Goal: Information Seeking & Learning: Learn about a topic

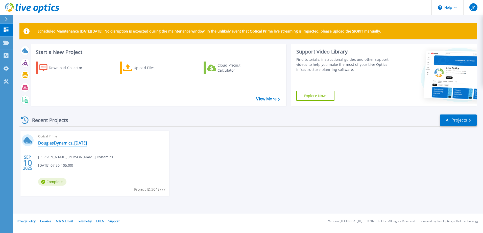
click at [83, 144] on link "DouglasDynamics_2025-09-10" at bounding box center [62, 143] width 49 height 5
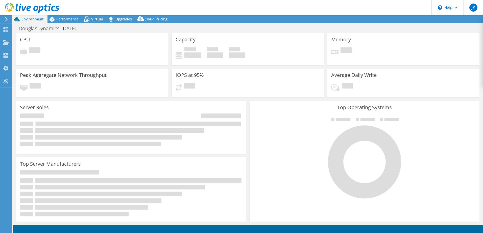
select select "USD"
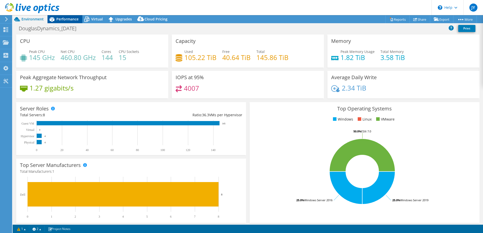
click at [65, 20] on span "Performance" at bounding box center [67, 19] width 22 height 5
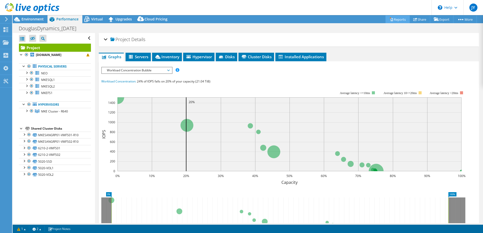
click at [389, 19] on icon at bounding box center [391, 19] width 4 height 4
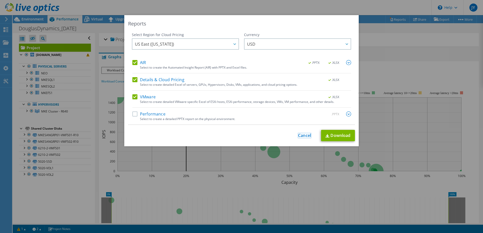
click at [303, 134] on link "Cancel" at bounding box center [304, 135] width 13 height 5
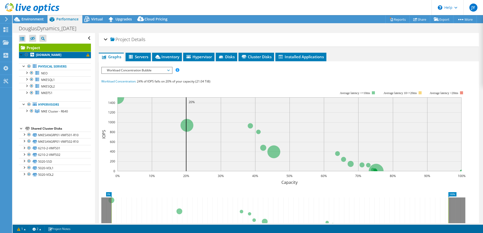
click at [60, 57] on b "mkeesx02.douglasdynamics.int" at bounding box center [49, 55] width 26 height 4
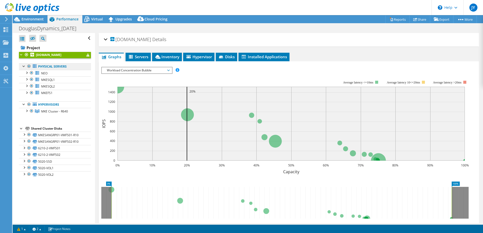
click at [63, 68] on link "Physical Servers" at bounding box center [55, 66] width 72 height 7
click at [0, 44] on html "JY End User Jake Yogerst jyogerst@douglasdynamics.com Douglas Dynamics My Profi…" at bounding box center [241, 116] width 483 height 233
click at [17, 44] on div "Projects" at bounding box center [24, 42] width 24 height 13
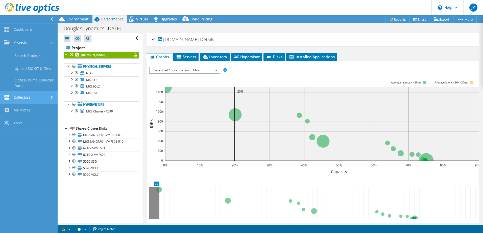
click at [32, 100] on link "Collectors" at bounding box center [29, 97] width 58 height 13
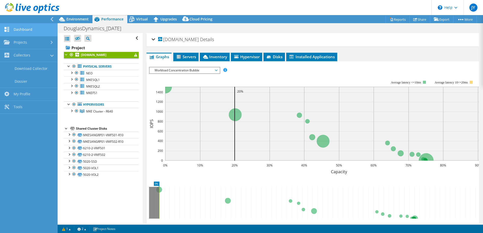
click at [28, 30] on link "Dashboard" at bounding box center [29, 29] width 58 height 13
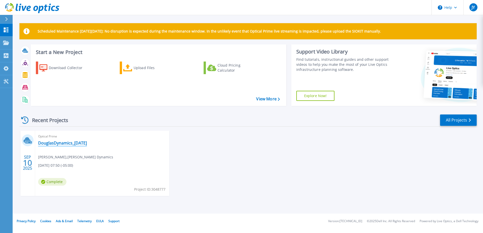
click at [81, 141] on link "DouglasDynamics_[DATE]" at bounding box center [62, 143] width 49 height 5
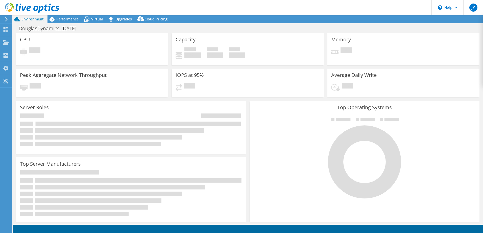
select select "USD"
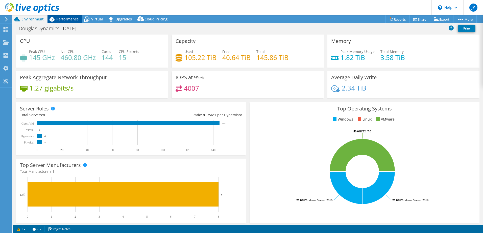
click at [61, 20] on span "Performance" at bounding box center [67, 19] width 22 height 5
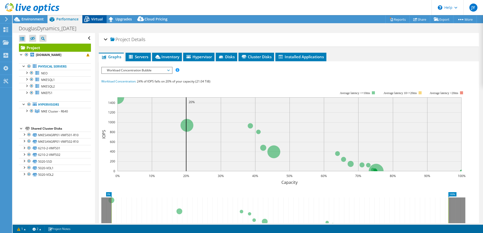
click at [90, 17] on icon at bounding box center [86, 19] width 9 height 9
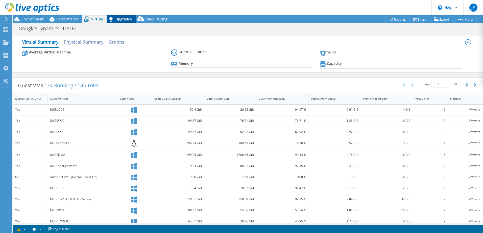
click at [128, 20] on span "Upgrades" at bounding box center [123, 19] width 16 height 5
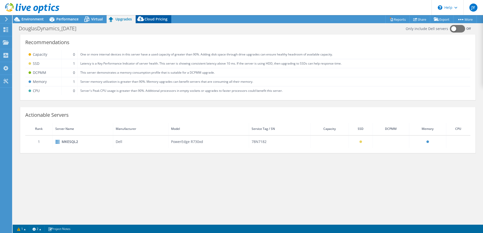
click at [146, 21] on div "Cloud Pricing" at bounding box center [154, 19] width 36 height 8
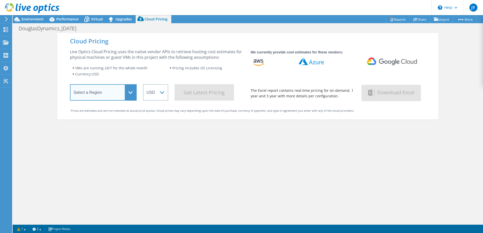
click at [114, 99] on select "Select a Region Asia Pacific (Hong Kong) Asia Pacific (Mumbai) Asia Pacific (Se…" at bounding box center [103, 92] width 67 height 16
select select "USEast"
click at [70, 85] on select "Select a Region Asia Pacific (Hong Kong) Asia Pacific (Mumbai) Asia Pacific (Se…" at bounding box center [103, 92] width 67 height 16
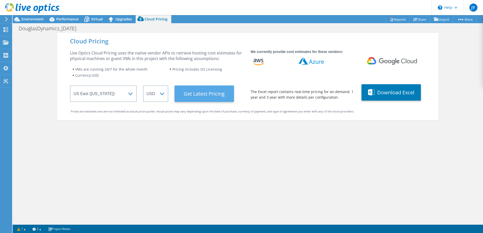
click at [213, 93] on Latest "Get Latest Pricing" at bounding box center [204, 94] width 59 height 16
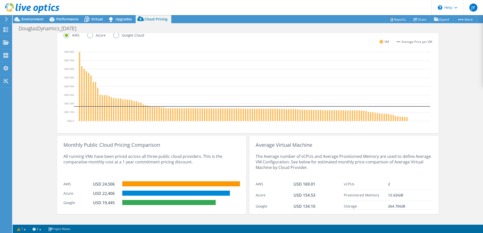
scroll to position [147, 0]
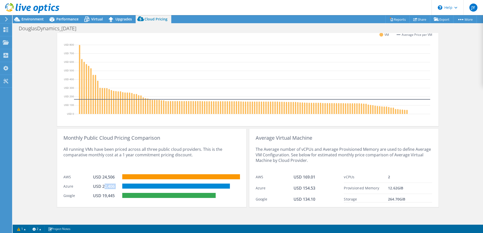
drag, startPoint x: 102, startPoint y: 186, endPoint x: 122, endPoint y: 188, distance: 20.2
click at [122, 188] on div "Azure USD 22,406" at bounding box center [151, 185] width 177 height 9
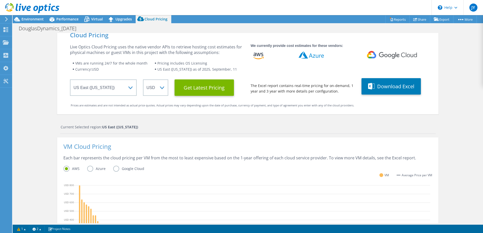
scroll to position [0, 0]
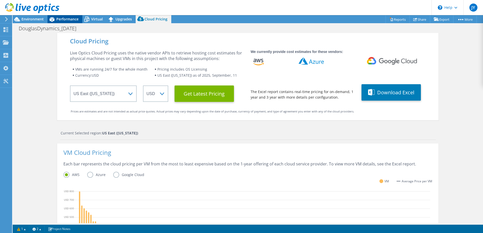
click at [63, 19] on span "Performance" at bounding box center [67, 19] width 22 height 5
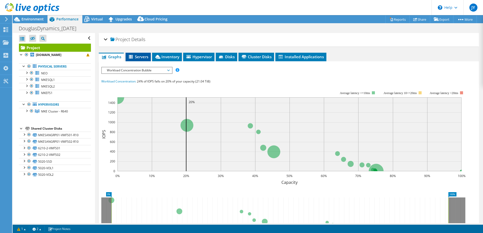
click at [132, 57] on icon at bounding box center [131, 57] width 5 height 4
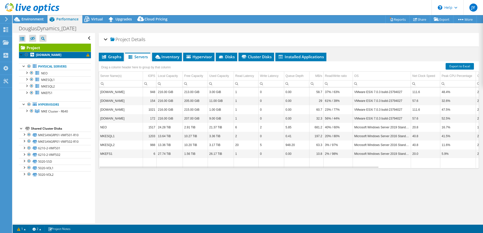
click at [86, 55] on span at bounding box center [87, 55] width 3 height 3
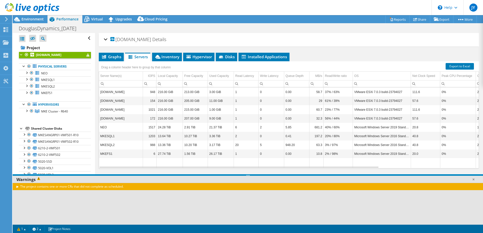
click at [17, 188] on div "The project contains one or more CRs that did not complete as scheduled." at bounding box center [248, 186] width 470 height 7
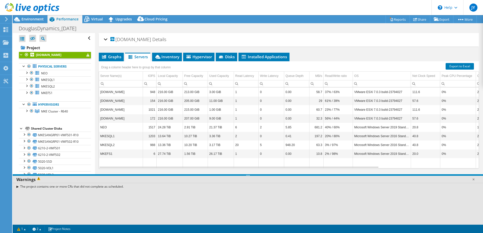
click at [17, 188] on div "The project contains one or more CRs that did not complete as scheduled." at bounding box center [248, 186] width 470 height 7
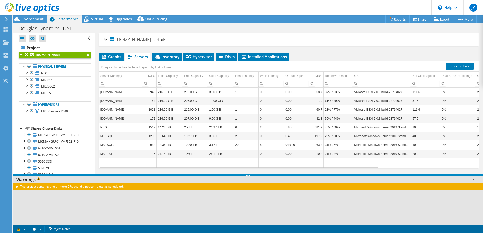
click at [474, 178] on link at bounding box center [473, 179] width 5 height 5
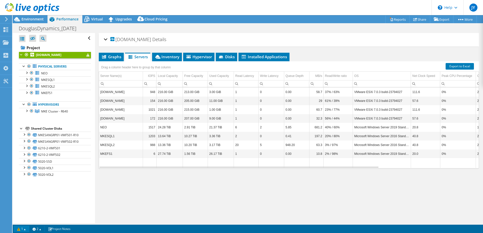
click at [24, 229] on link "1" at bounding box center [22, 229] width 16 height 6
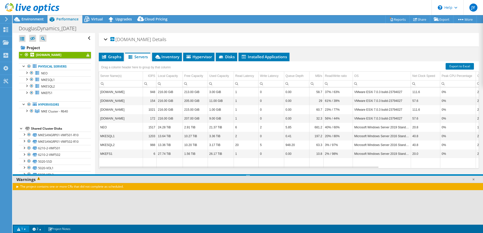
click at [24, 229] on link "1" at bounding box center [22, 229] width 16 height 6
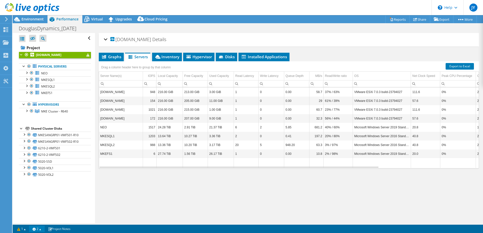
click at [40, 228] on link "2" at bounding box center [37, 229] width 16 height 6
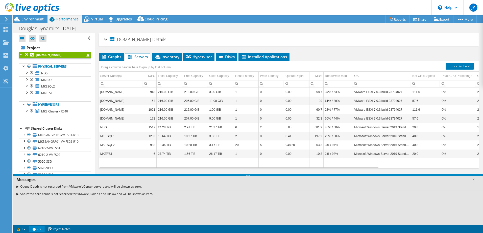
click at [40, 228] on link "2" at bounding box center [37, 229] width 16 height 6
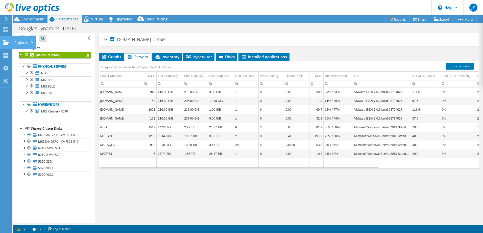
click at [7, 43] on use at bounding box center [6, 42] width 6 height 4
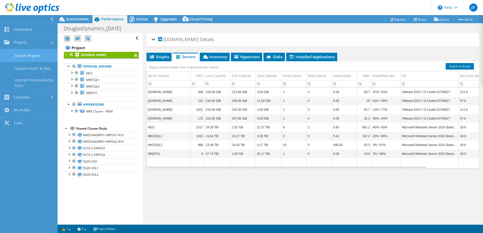
click at [36, 57] on link "Search Projects" at bounding box center [29, 55] width 58 height 13
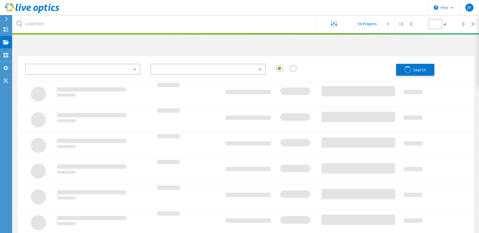
type input "1"
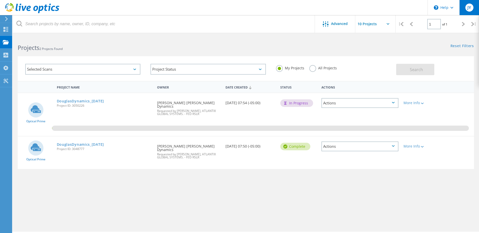
click at [474, 9] on div "JY" at bounding box center [469, 7] width 20 height 15
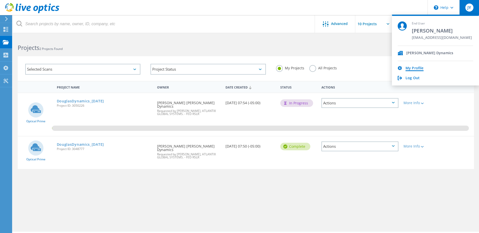
click at [419, 66] on link "My Profile" at bounding box center [415, 68] width 18 height 5
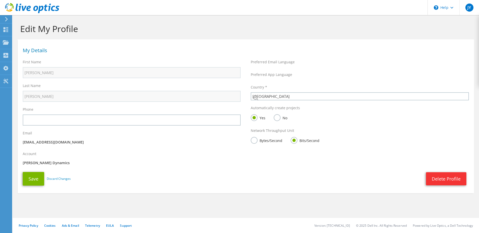
select select "224"
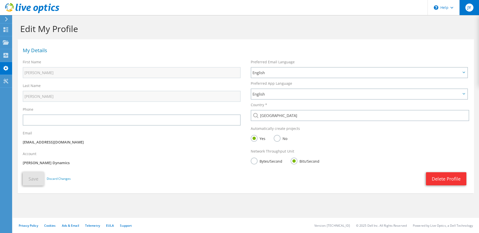
click at [473, 7] on span "JY" at bounding box center [469, 8] width 8 height 8
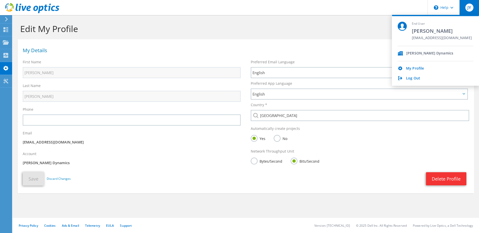
click at [331, 45] on div "My Details" at bounding box center [246, 49] width 456 height 15
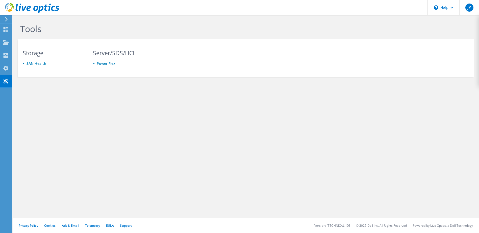
click at [30, 64] on link "SAN Health" at bounding box center [37, 63] width 20 height 5
click at [107, 62] on link "Power Flex" at bounding box center [106, 63] width 19 height 5
click at [5, 70] on use at bounding box center [5, 68] width 5 height 5
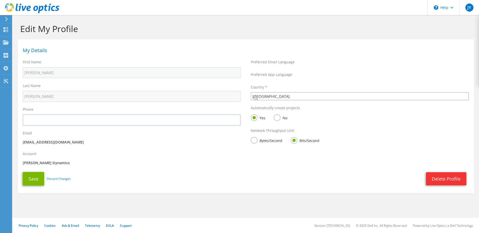
select select "224"
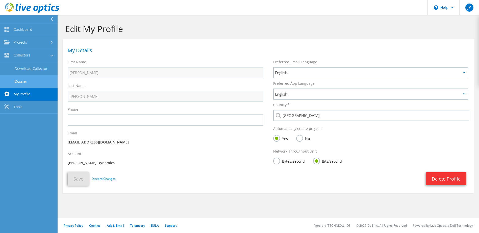
click at [26, 78] on link "Dossier" at bounding box center [29, 81] width 58 height 13
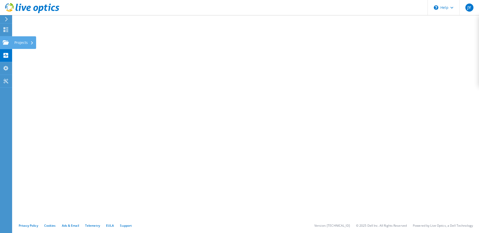
click at [8, 45] on div at bounding box center [6, 43] width 6 height 6
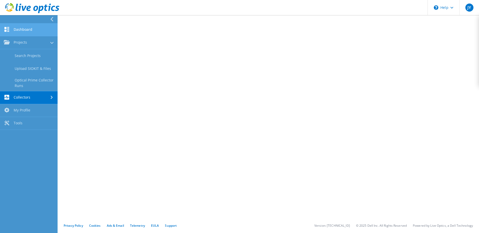
click at [21, 32] on link "Dashboard" at bounding box center [29, 29] width 58 height 13
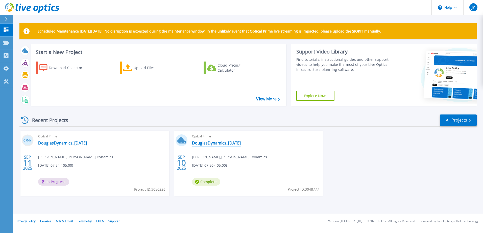
click at [226, 143] on link "DouglasDynamics_[DATE]" at bounding box center [216, 143] width 49 height 5
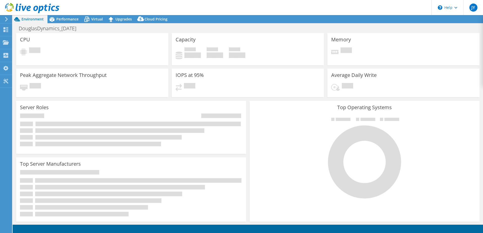
select select "USEast"
select select "USD"
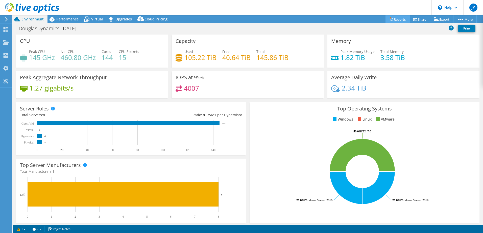
click at [392, 18] on link "Reports" at bounding box center [397, 19] width 24 height 8
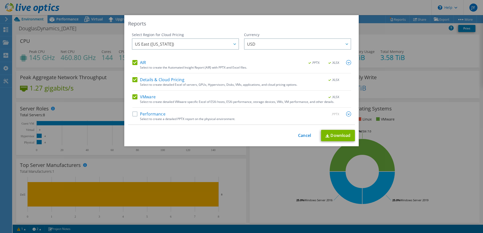
click at [134, 79] on label "Details & Cloud Pricing" at bounding box center [158, 79] width 52 height 5
click at [0, 0] on input "Details & Cloud Pricing" at bounding box center [0, 0] width 0 height 0
click at [140, 114] on label "Performance" at bounding box center [148, 114] width 33 height 5
click at [0, 0] on input "Performance" at bounding box center [0, 0] width 0 height 0
click at [340, 137] on link "Download" at bounding box center [338, 135] width 34 height 11
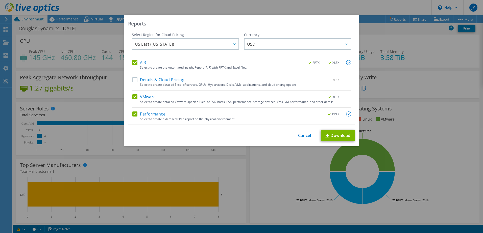
drag, startPoint x: 298, startPoint y: 136, endPoint x: 291, endPoint y: 130, distance: 9.1
click at [298, 136] on link "Cancel" at bounding box center [304, 135] width 13 height 5
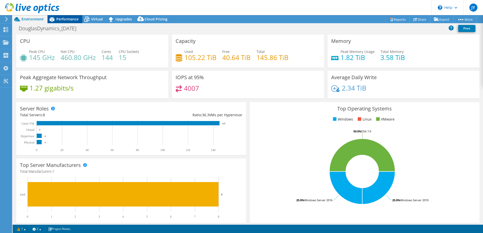
click at [77, 23] on div "Performance" at bounding box center [64, 19] width 35 height 8
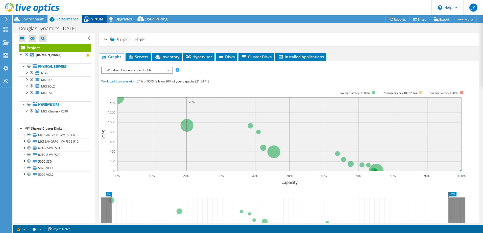
click at [87, 18] on icon at bounding box center [86, 19] width 9 height 9
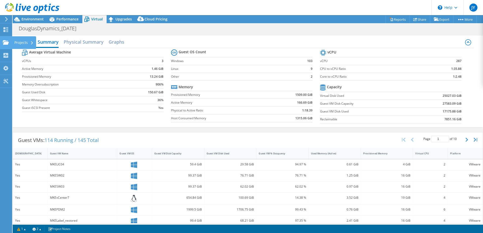
click at [7, 45] on icon at bounding box center [6, 42] width 6 height 5
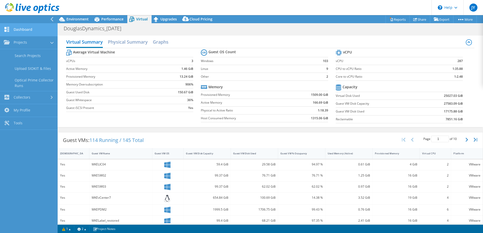
click at [17, 32] on link "Dashboard" at bounding box center [29, 29] width 58 height 13
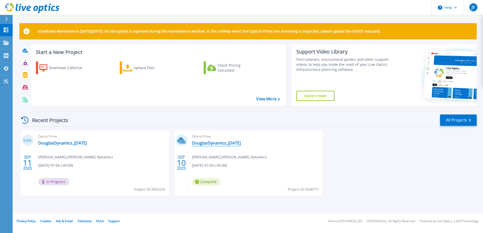
click at [241, 143] on link "DouglasDynamics_[DATE]" at bounding box center [216, 143] width 49 height 5
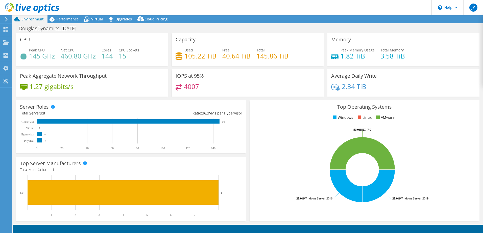
select select "USEast"
select select "USD"
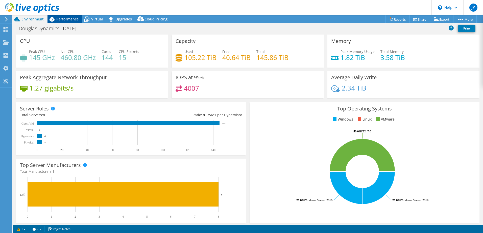
click at [79, 21] on div "Performance" at bounding box center [64, 19] width 35 height 8
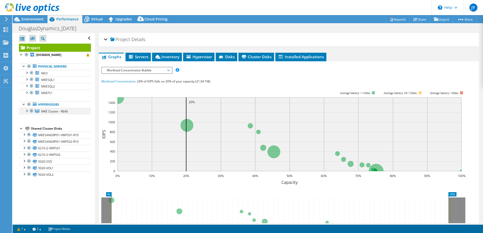
click at [25, 111] on div at bounding box center [26, 110] width 5 height 5
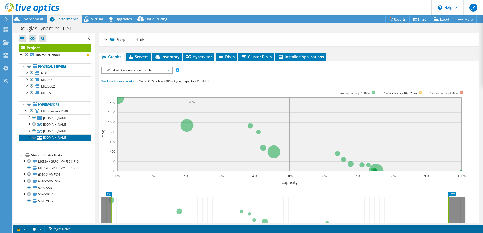
click at [30, 140] on link "[DOMAIN_NAME]" at bounding box center [55, 138] width 72 height 7
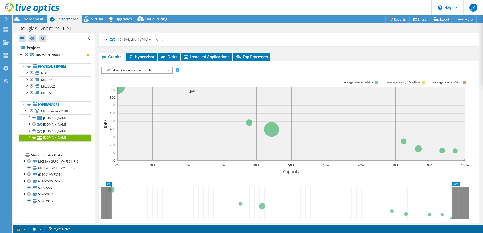
click at [29, 137] on div at bounding box center [29, 137] width 5 height 5
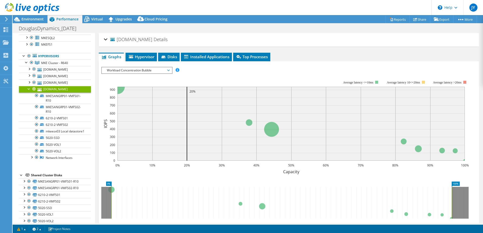
scroll to position [60, 0]
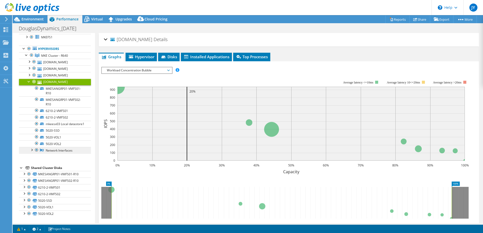
click at [56, 152] on link "Network Interfaces" at bounding box center [55, 150] width 72 height 7
click at [44, 150] on link "Network Interfaces" at bounding box center [55, 150] width 72 height 7
click at [33, 150] on div at bounding box center [31, 149] width 5 height 5
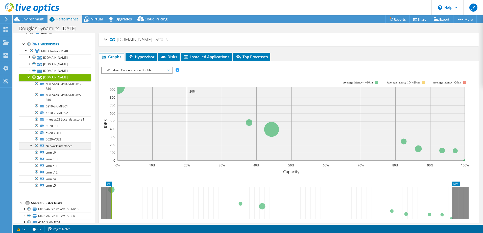
click at [33, 148] on div at bounding box center [31, 145] width 5 height 5
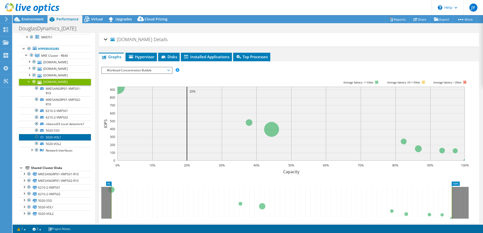
click at [50, 137] on link "5020-VOL1" at bounding box center [55, 137] width 72 height 7
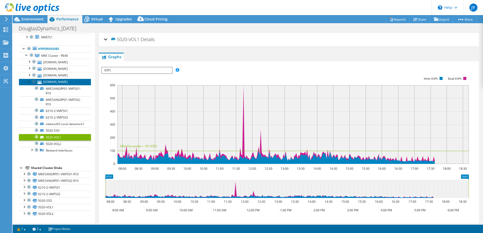
click at [50, 79] on link "[DOMAIN_NAME]" at bounding box center [55, 82] width 72 height 7
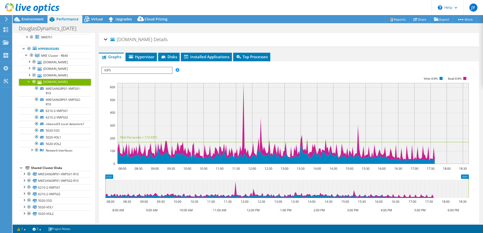
click at [28, 79] on div at bounding box center [29, 81] width 5 height 5
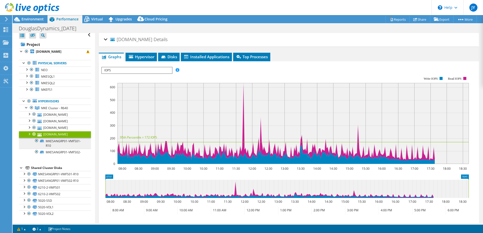
scroll to position [0, 0]
